Goal: Information Seeking & Learning: Learn about a topic

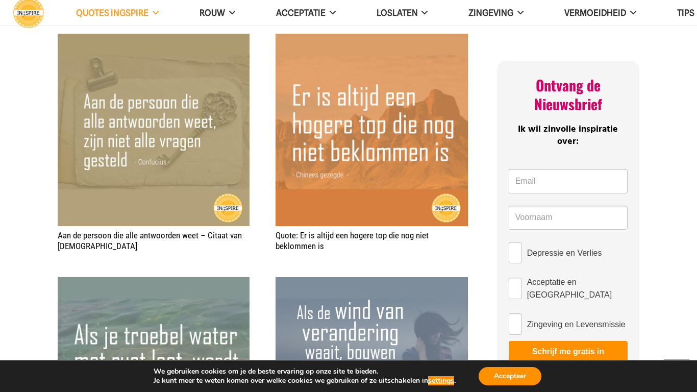
scroll to position [445, 0]
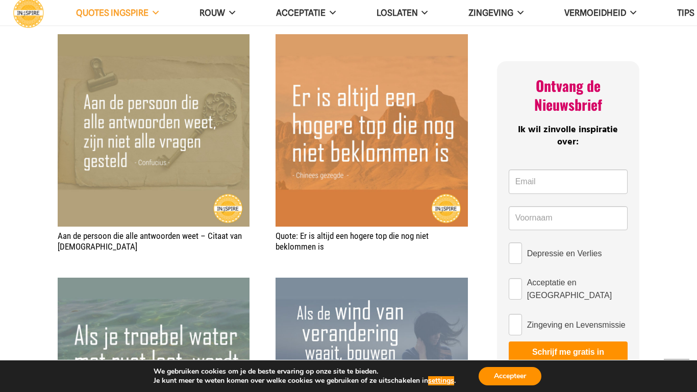
click at [336, 98] on img "Quote: Er is altijd een hogere top die nog niet beklommen is" at bounding box center [372, 130] width 192 height 192
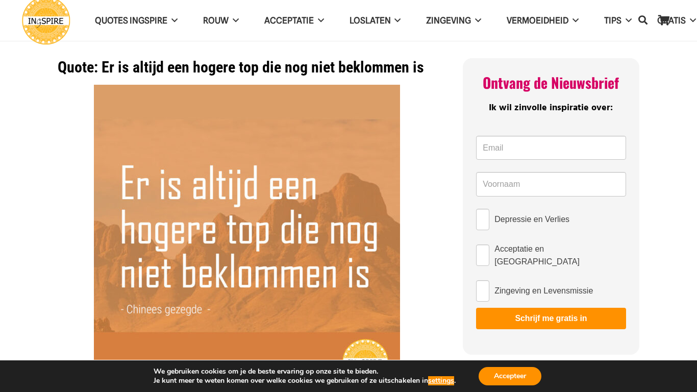
click at [132, 181] on img at bounding box center [247, 238] width 306 height 306
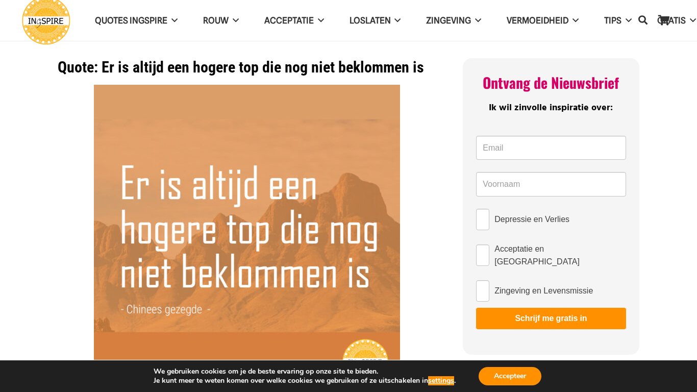
click at [132, 181] on img at bounding box center [247, 238] width 306 height 306
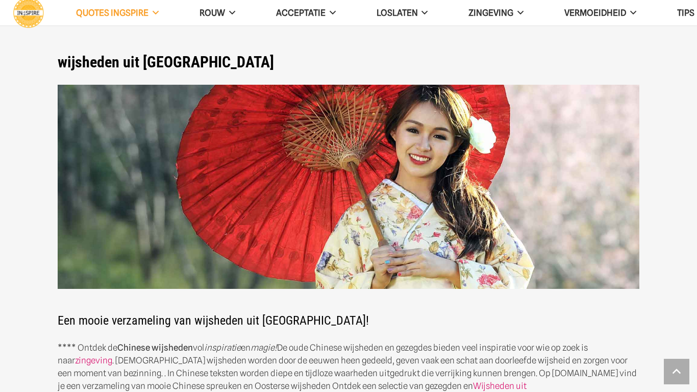
scroll to position [445, 0]
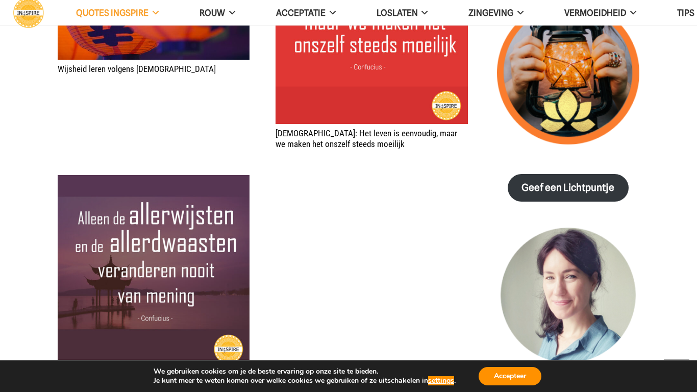
scroll to position [1280, 0]
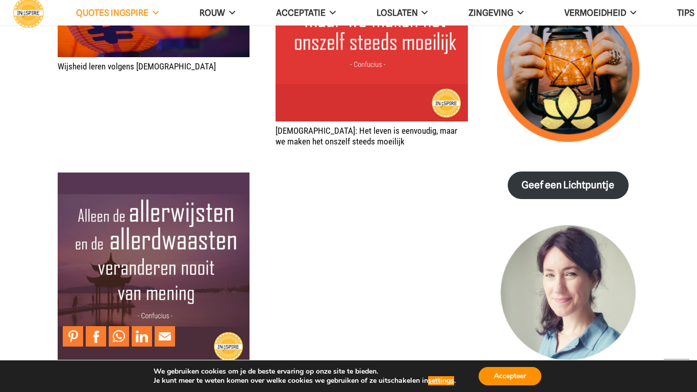
click at [229, 263] on img "Citaat – Alleen de allerwijsten en de allerdwaasten veranderen nooit van mening" at bounding box center [154, 268] width 192 height 192
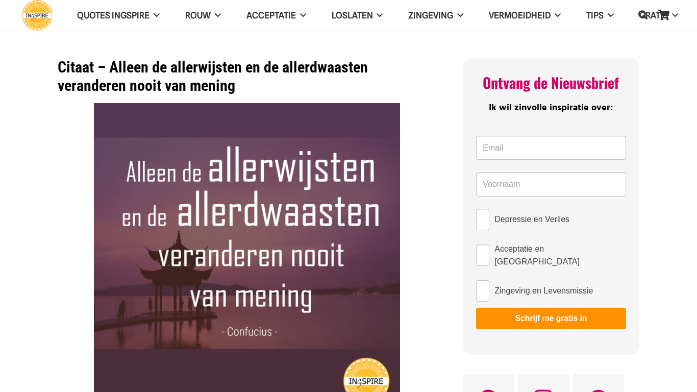
scroll to position [39, 0]
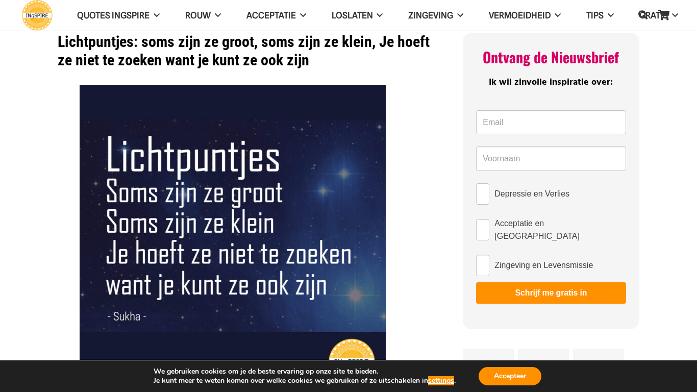
scroll to position [28, 0]
